Goal: Information Seeking & Learning: Learn about a topic

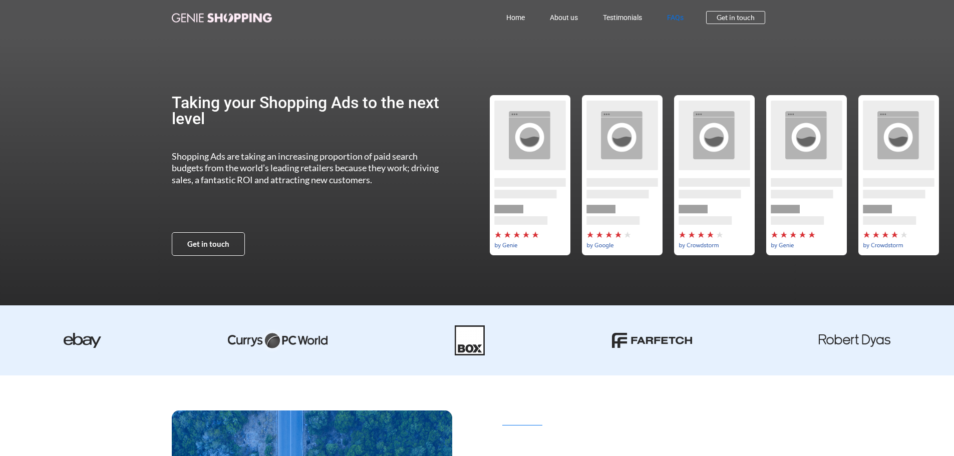
click at [675, 19] on link "FAQs" at bounding box center [675, 17] width 42 height 23
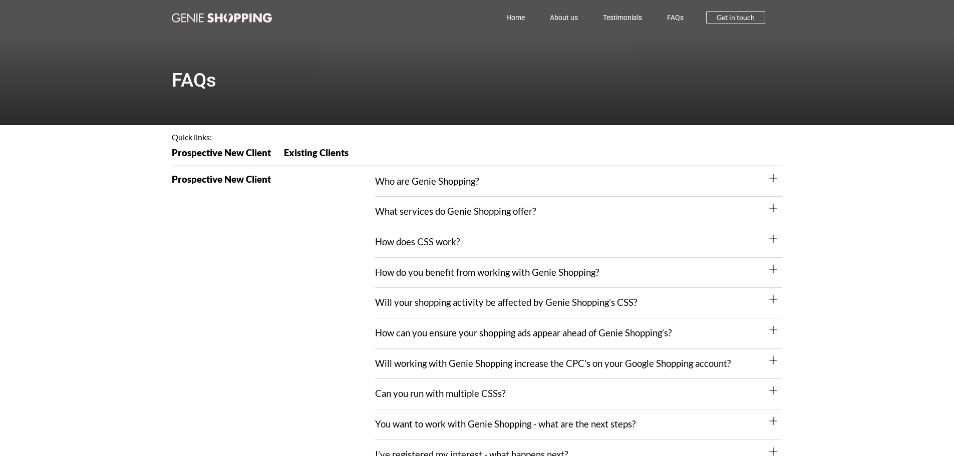
click at [775, 178] on icon at bounding box center [773, 178] width 8 height 8
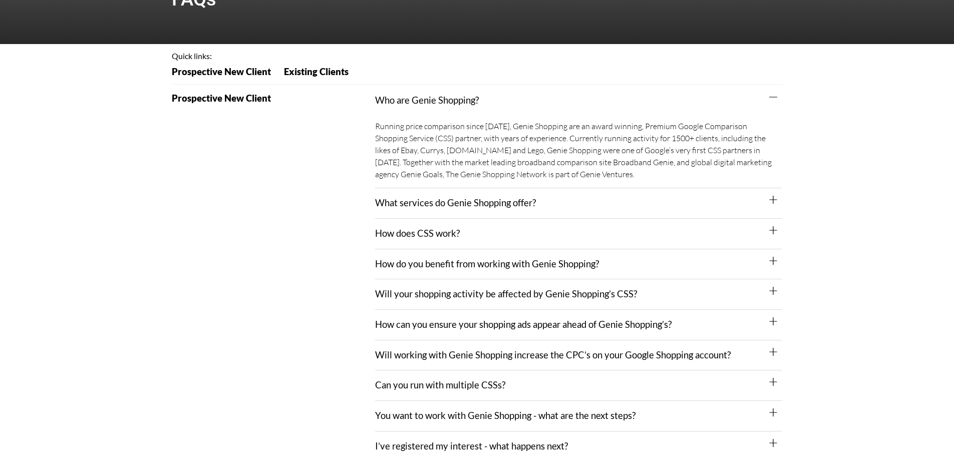
scroll to position [100, 0]
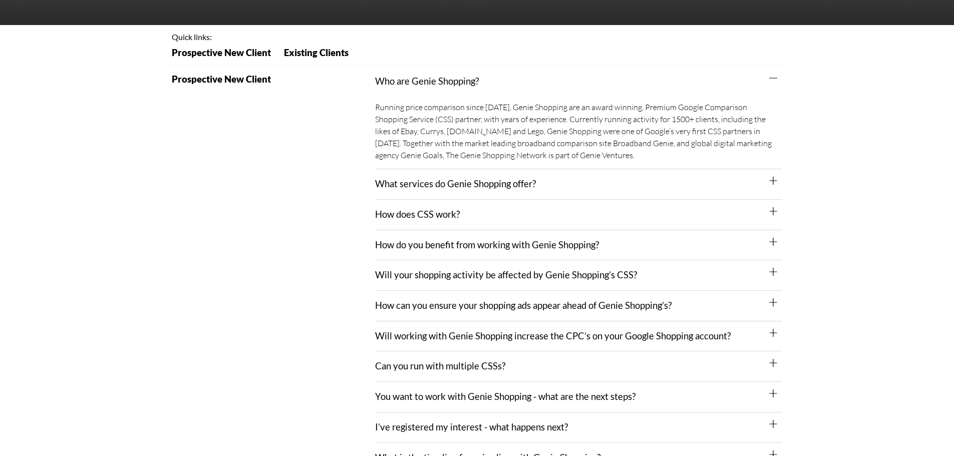
click at [778, 182] on div "What services do Genie Shopping offer?" at bounding box center [578, 184] width 407 height 31
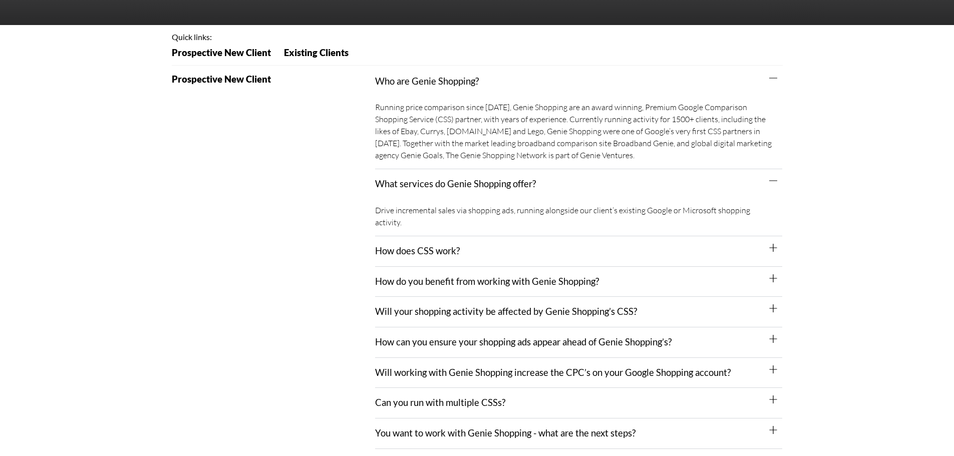
click at [774, 183] on icon at bounding box center [773, 181] width 8 height 8
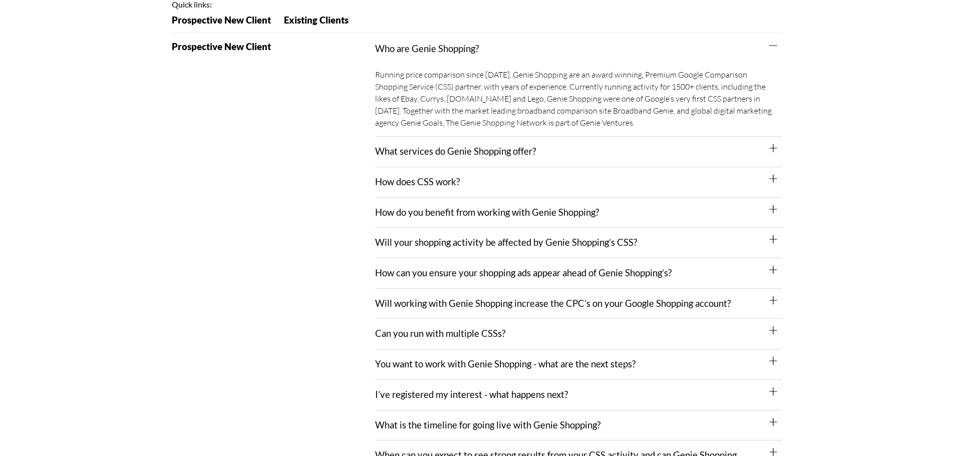
scroll to position [150, 0]
